Goal: Task Accomplishment & Management: Manage account settings

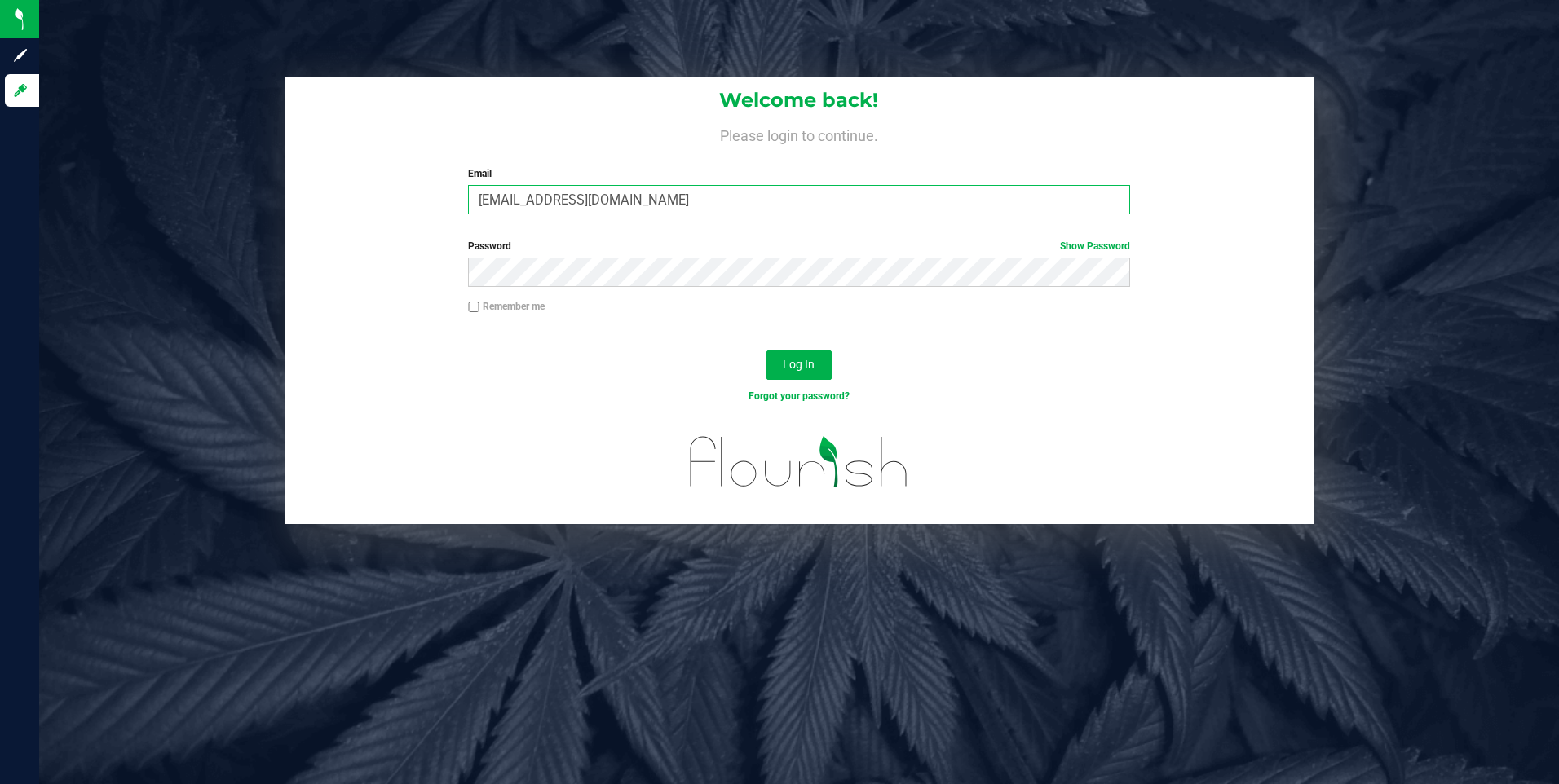
click at [653, 204] on input "[EMAIL_ADDRESS][DOMAIN_NAME]" at bounding box center [799, 200] width 662 height 29
type input "[EMAIL_ADDRESS][DOMAIN_NAME]"
click at [801, 362] on span "Log In" at bounding box center [799, 365] width 32 height 13
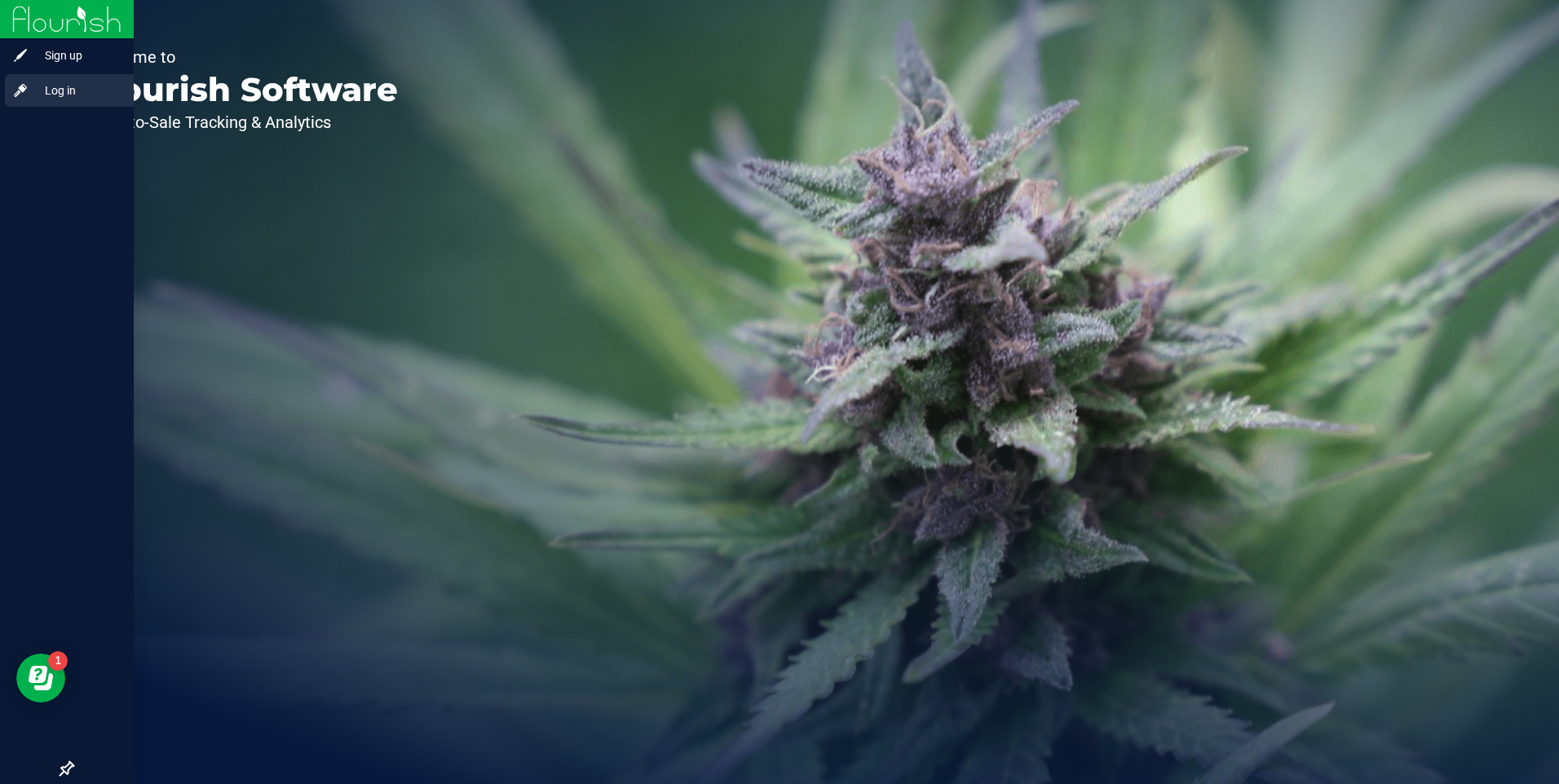
click at [35, 99] on div "Log in" at bounding box center [68, 90] width 129 height 33
click at [63, 96] on span "Log in" at bounding box center [77, 90] width 98 height 19
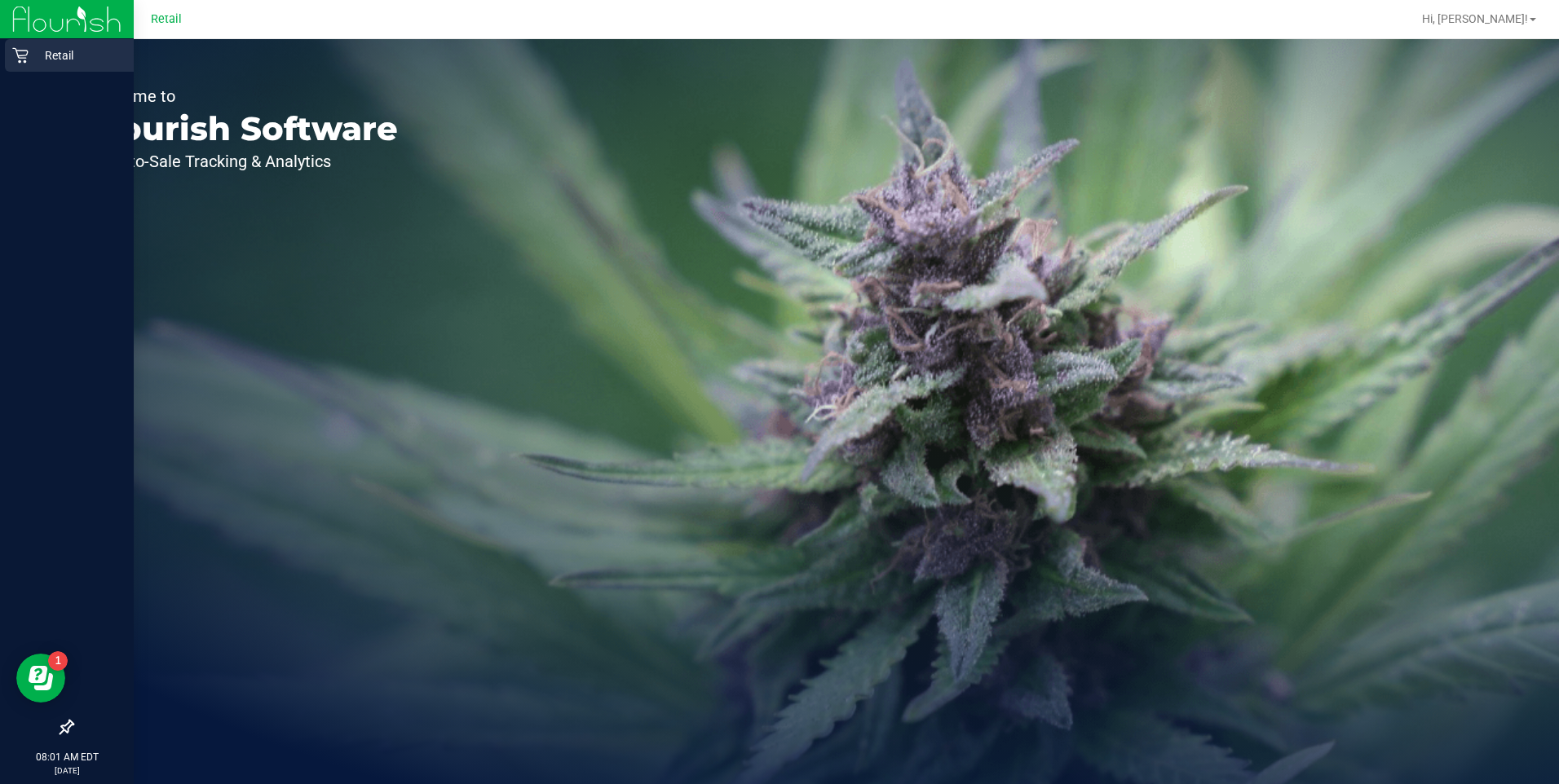
click at [26, 61] on icon at bounding box center [19, 56] width 15 height 15
